Goal: Find specific page/section: Find specific page/section

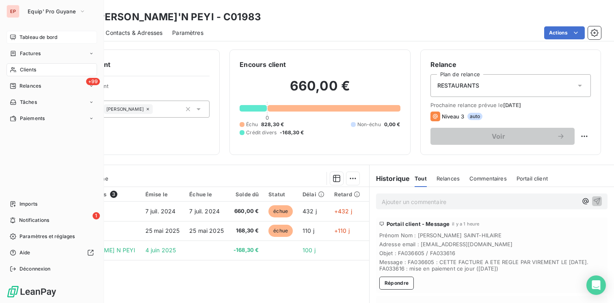
click at [35, 36] on span "Tableau de bord" at bounding box center [38, 37] width 38 height 7
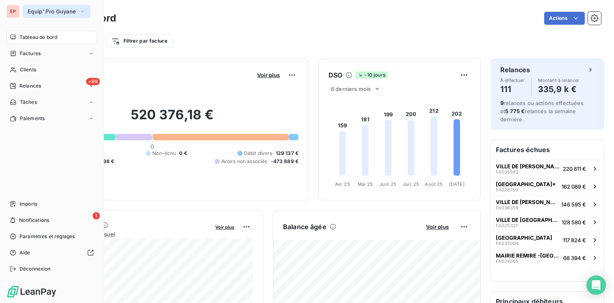
click at [76, 13] on span "Equip' Pro Guyane" at bounding box center [52, 11] width 48 height 6
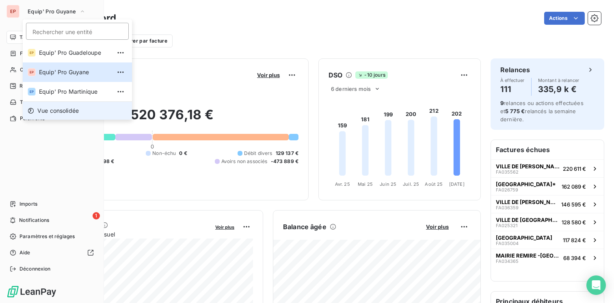
click at [73, 111] on span "Vue consolidée" at bounding box center [57, 111] width 41 height 8
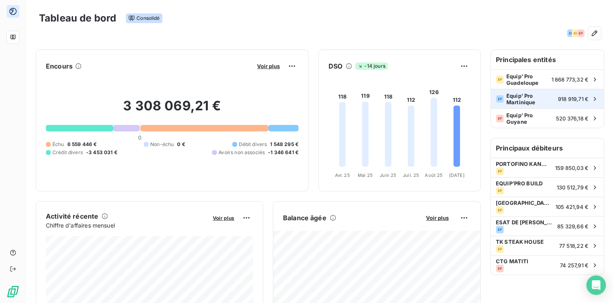
click at [534, 101] on span "Equip' Pro Martinique" at bounding box center [530, 99] width 49 height 13
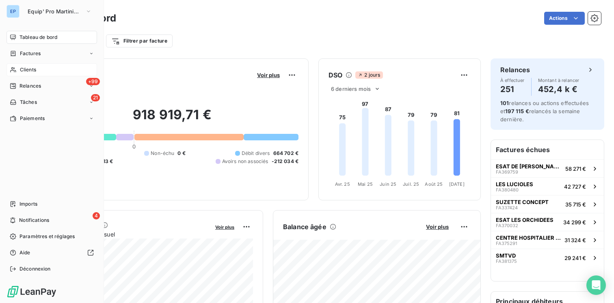
click at [11, 66] on div "Clients" at bounding box center [51, 69] width 91 height 13
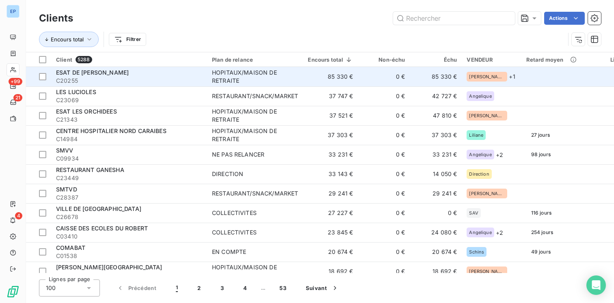
click at [236, 80] on div "HOPITAUX/MAISON DE RETRAITE" at bounding box center [255, 77] width 86 height 16
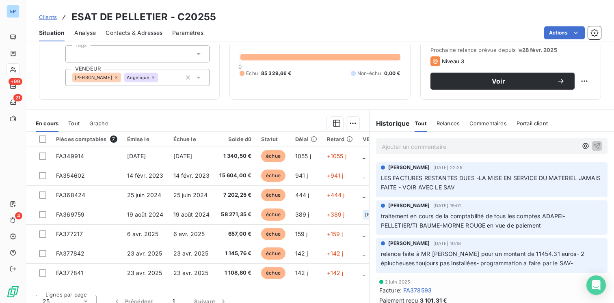
scroll to position [58, 0]
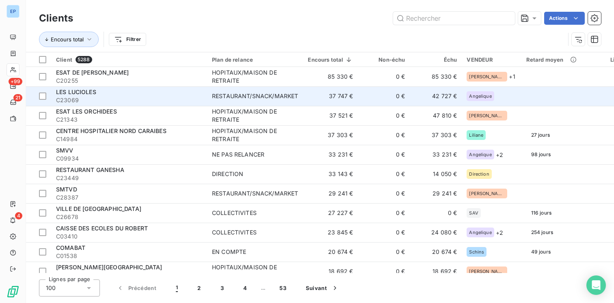
click at [121, 97] on span "C23069" at bounding box center [129, 100] width 146 height 8
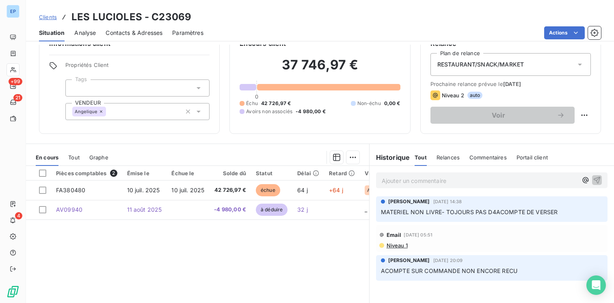
scroll to position [23, 0]
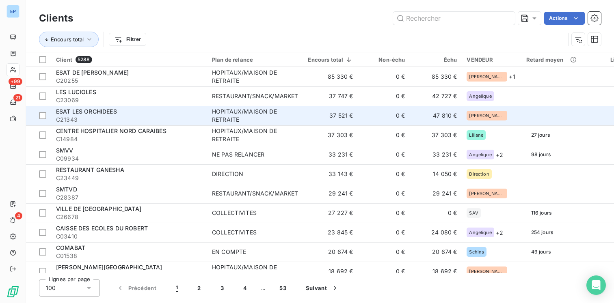
click at [137, 117] on span "C21343" at bounding box center [129, 120] width 146 height 8
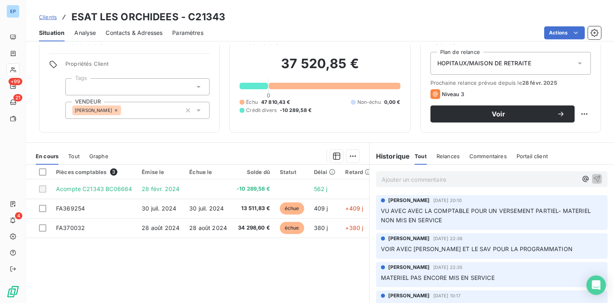
scroll to position [23, 0]
